Goal: Find specific page/section

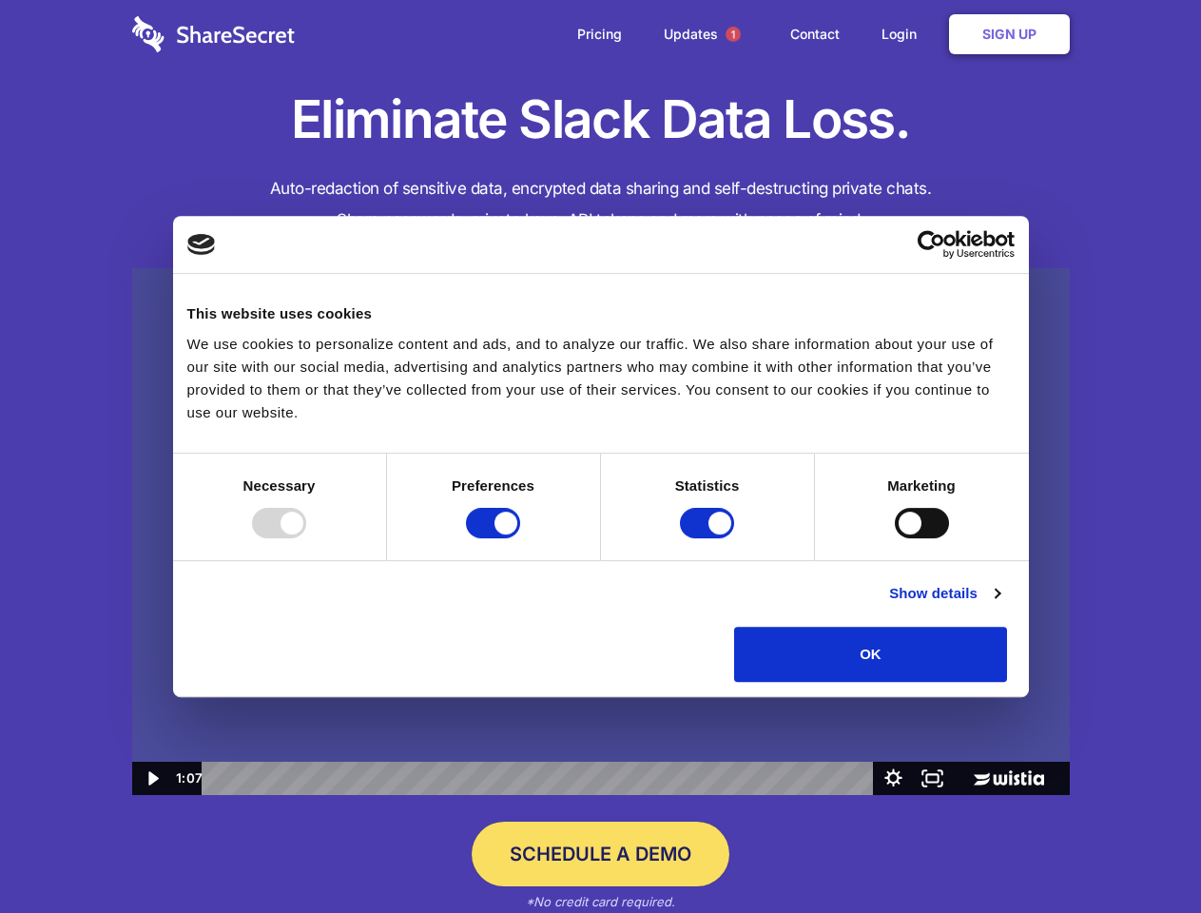
click at [600, 456] on img at bounding box center [600, 532] width 937 height 528
click at [306, 538] on div at bounding box center [279, 523] width 54 height 30
click at [520, 538] on input "Preferences" at bounding box center [493, 523] width 54 height 30
checkbox input "false"
click at [709, 538] on input "Statistics" at bounding box center [707, 523] width 54 height 30
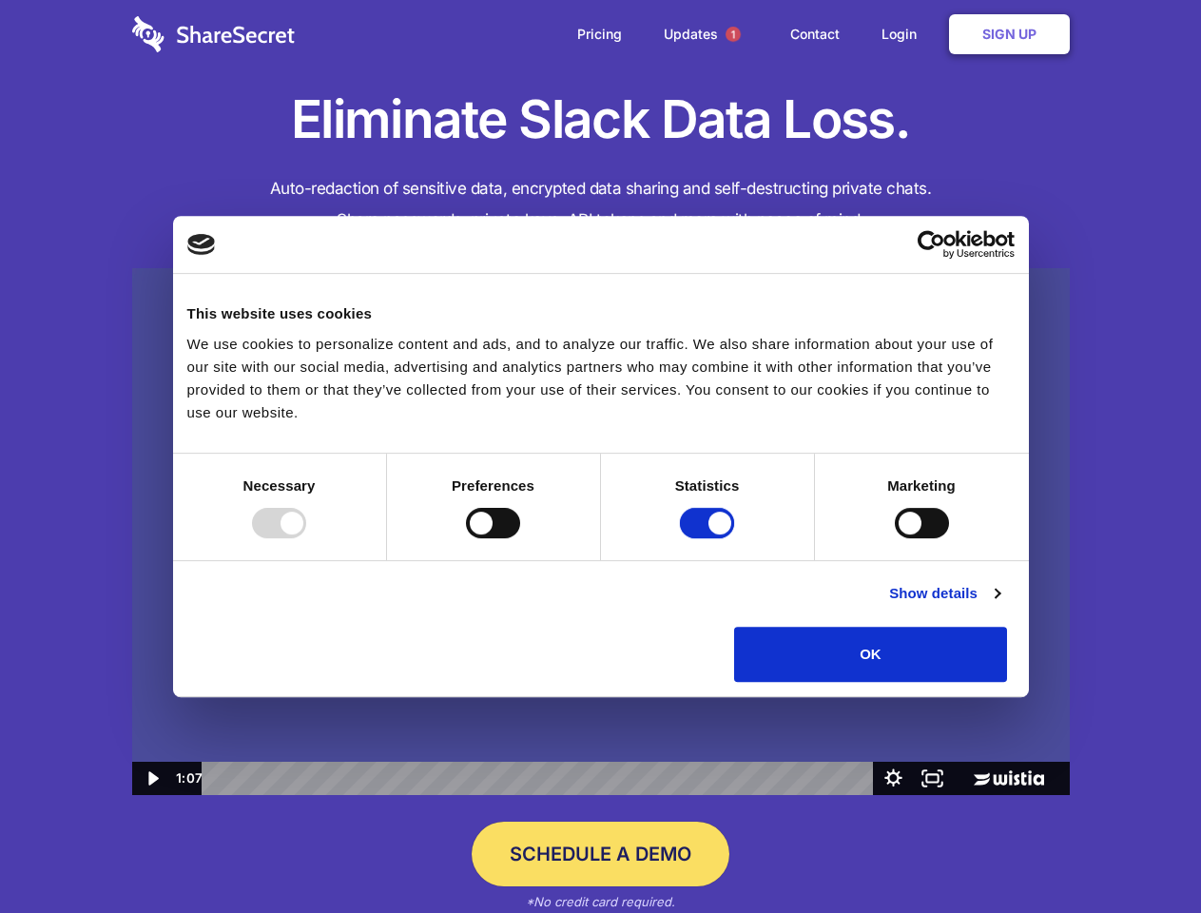
checkbox input "false"
click at [895, 538] on input "Marketing" at bounding box center [922, 523] width 54 height 30
checkbox input "true"
click at [999, 605] on link "Show details" at bounding box center [944, 593] width 110 height 23
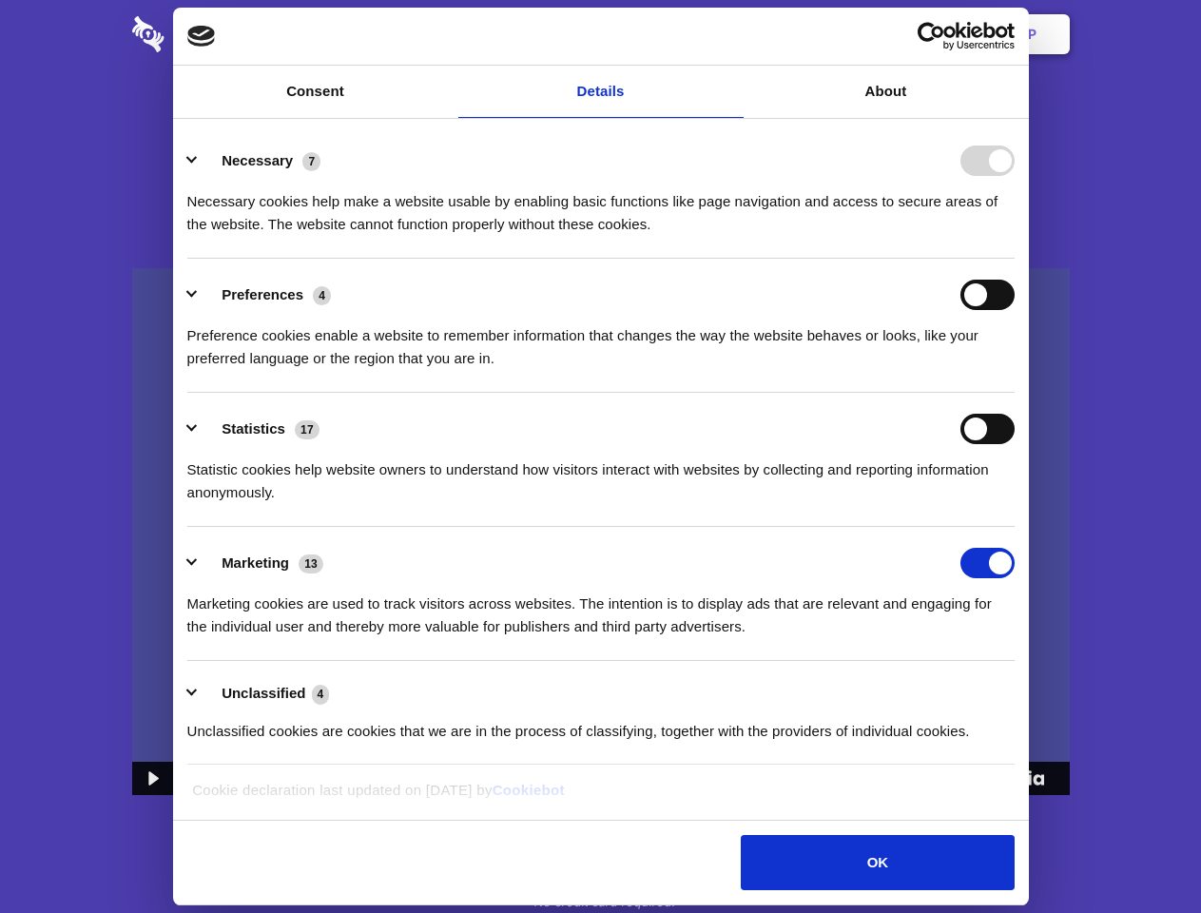
click at [1014, 259] on li "Necessary 7 Necessary cookies help make a website usable by enabling basic func…" at bounding box center [600, 192] width 827 height 134
click at [732, 34] on span "1" at bounding box center [732, 34] width 15 height 15
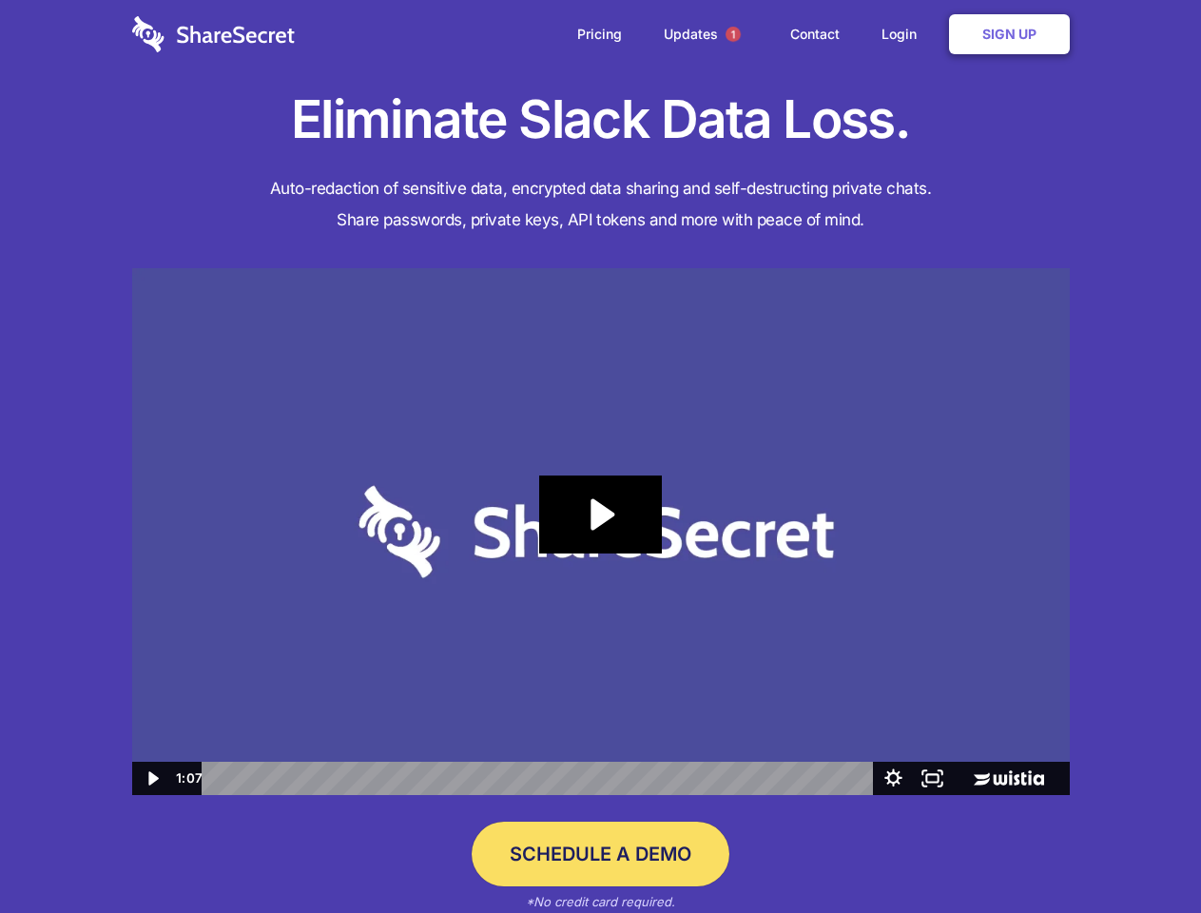
click at [601, 531] on icon "Play Video: Sharesecret Slack Extension" at bounding box center [600, 514] width 122 height 78
